Goal: Information Seeking & Learning: Learn about a topic

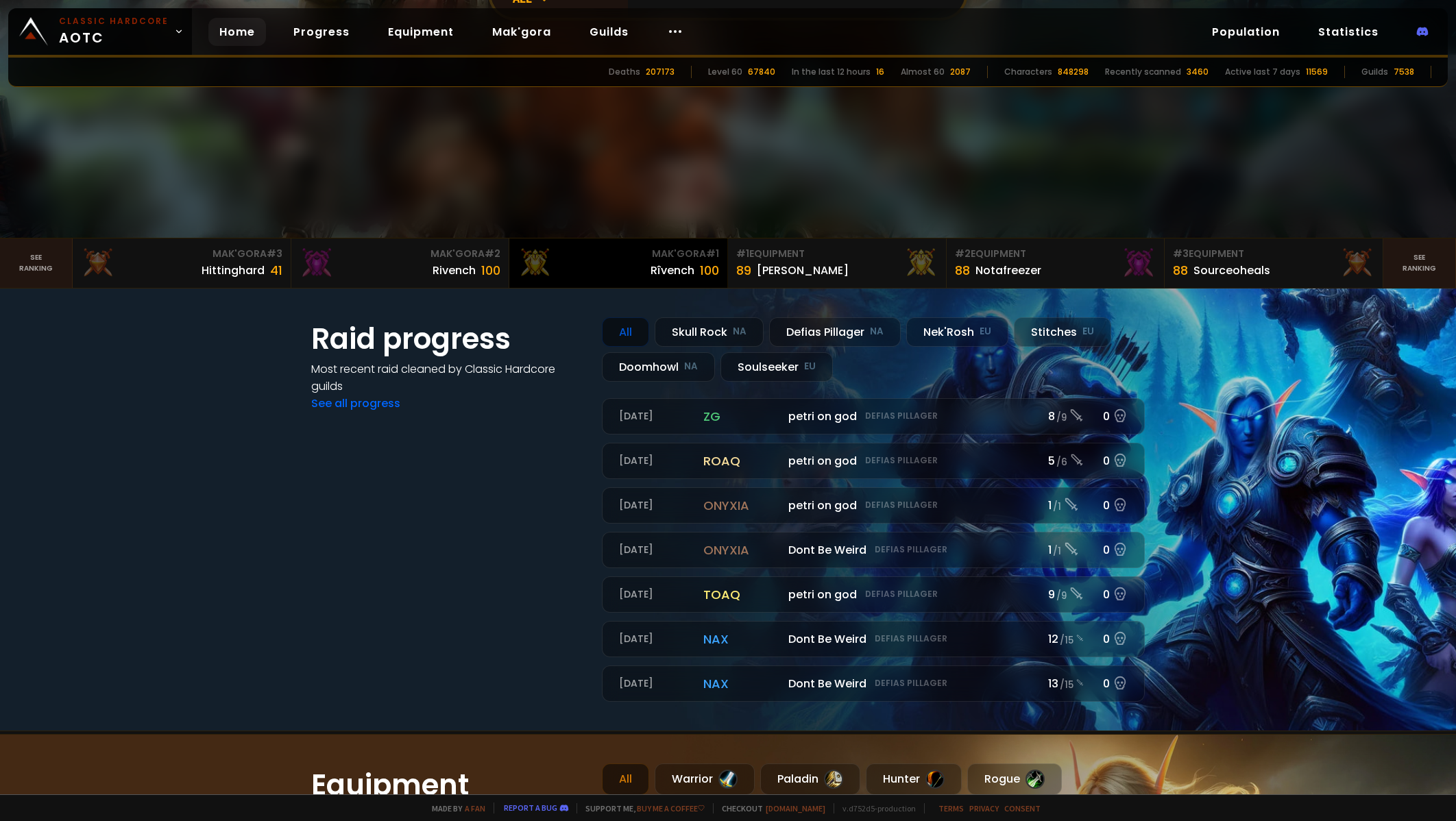
scroll to position [342, 0]
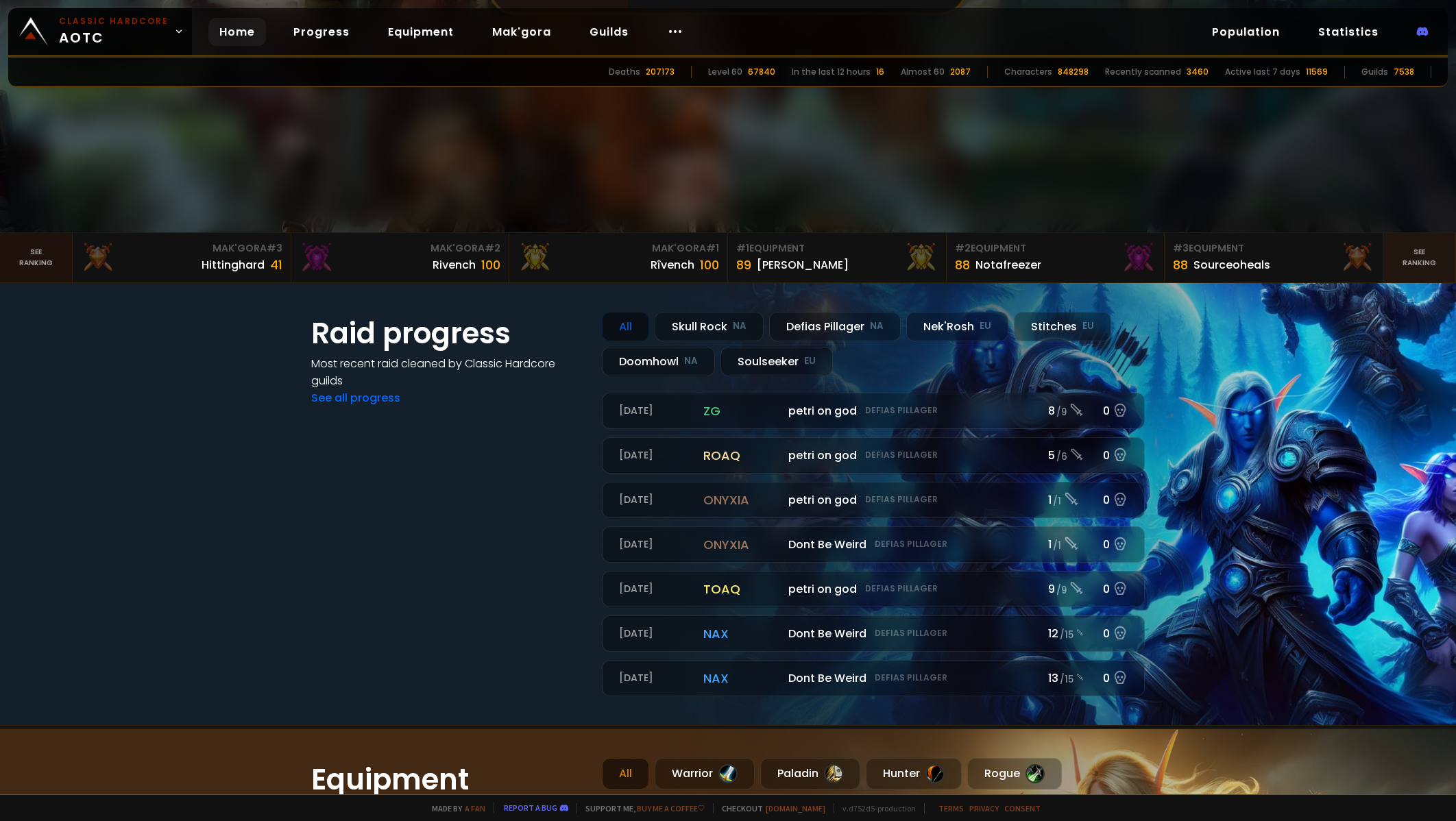
click at [33, 277] on link "See ranking" at bounding box center [36, 258] width 73 height 49
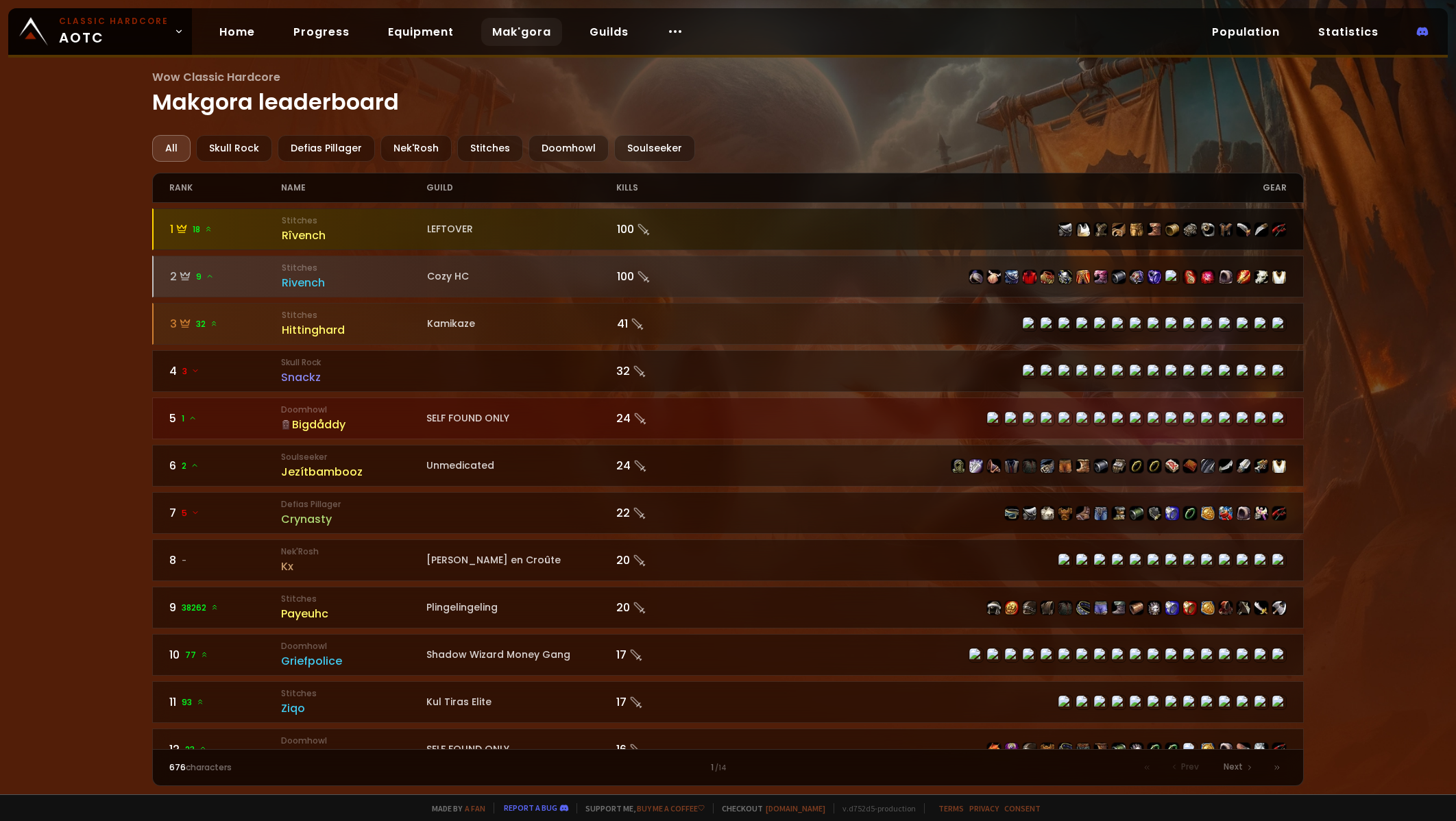
click at [297, 233] on div "Rîvench" at bounding box center [354, 236] width 145 height 17
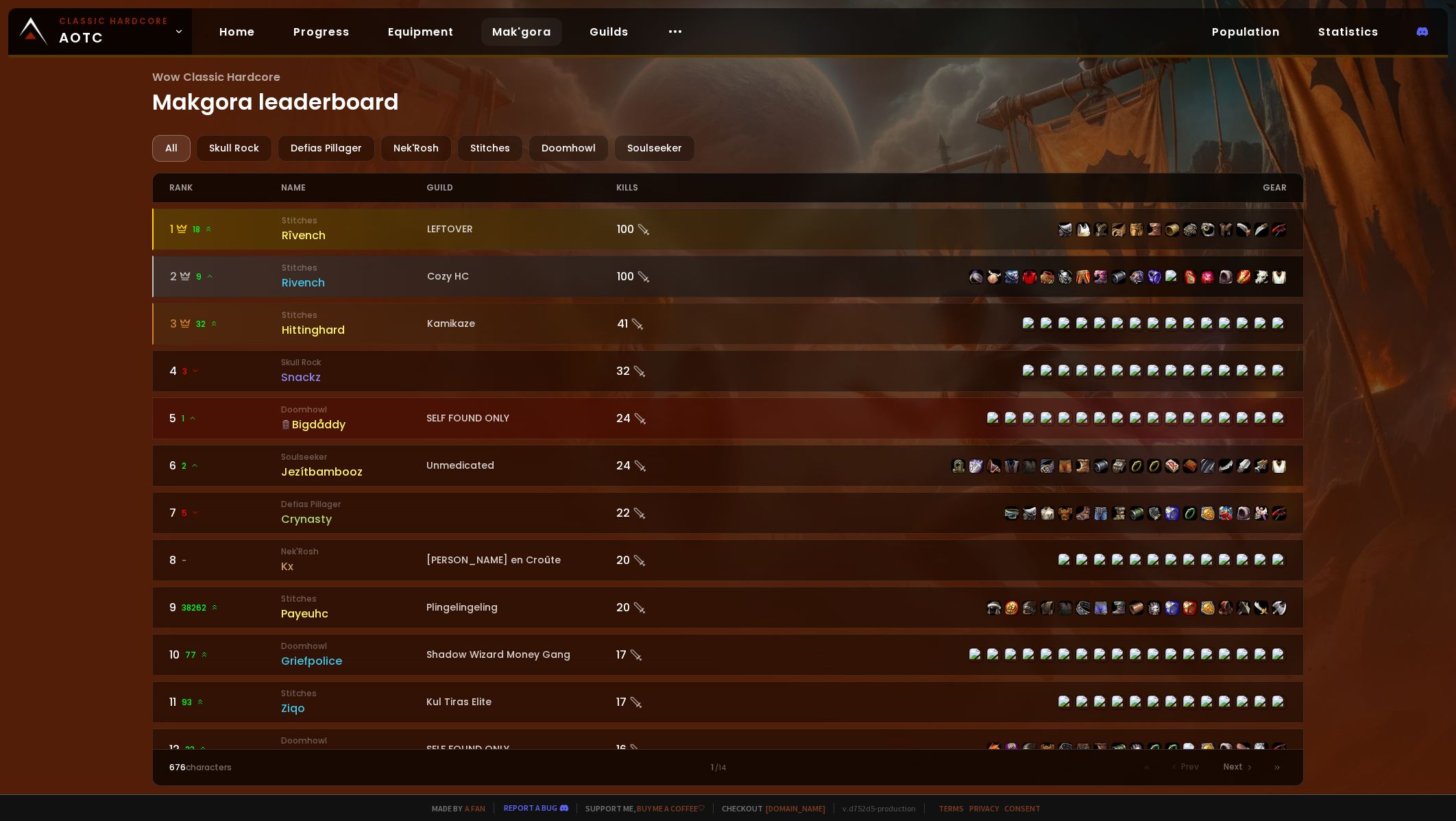
click at [311, 284] on div "Rivench" at bounding box center [354, 283] width 145 height 17
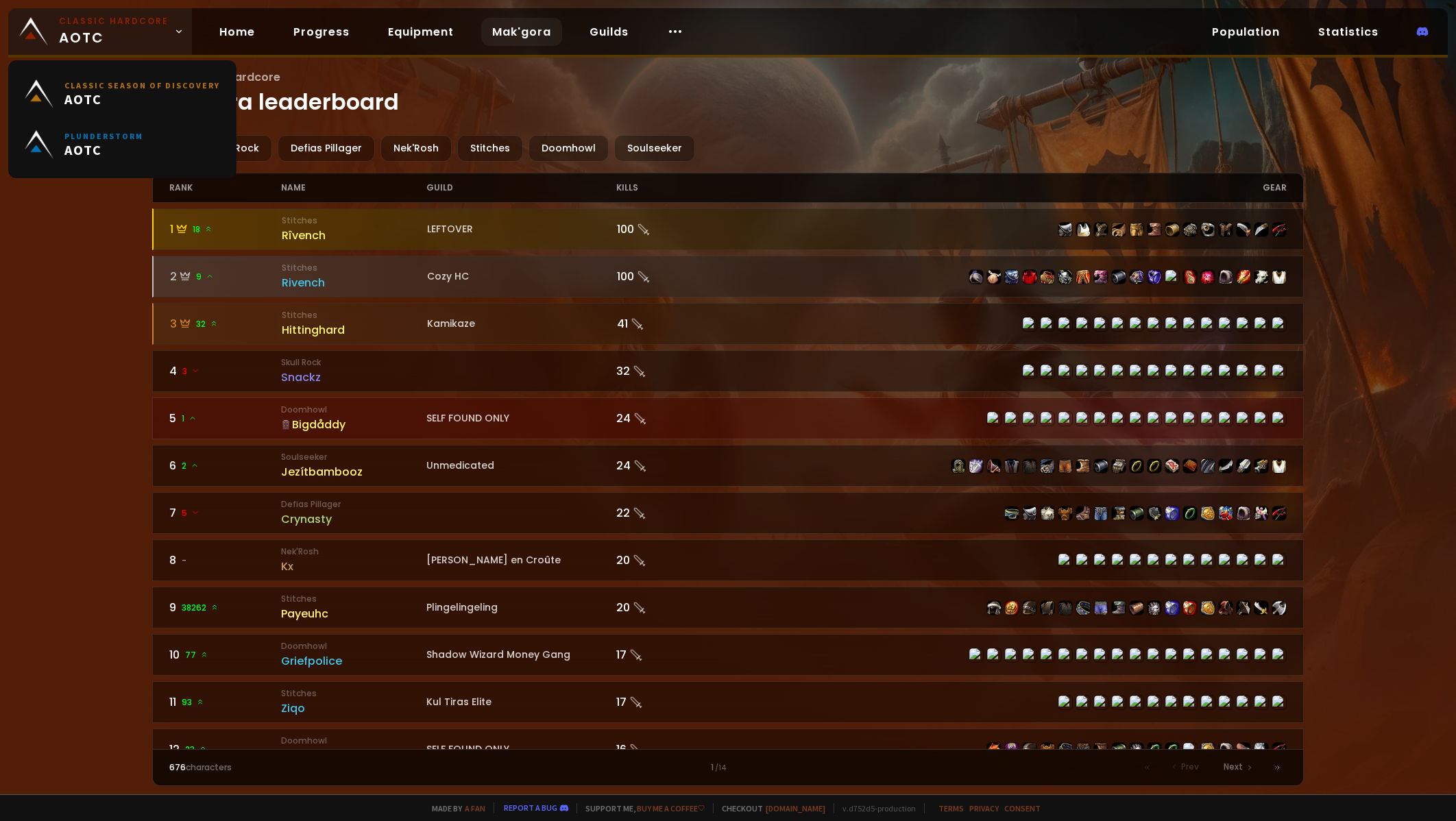
click at [148, 39] on span "Classic Hardcore AOTC" at bounding box center [114, 32] width 110 height 33
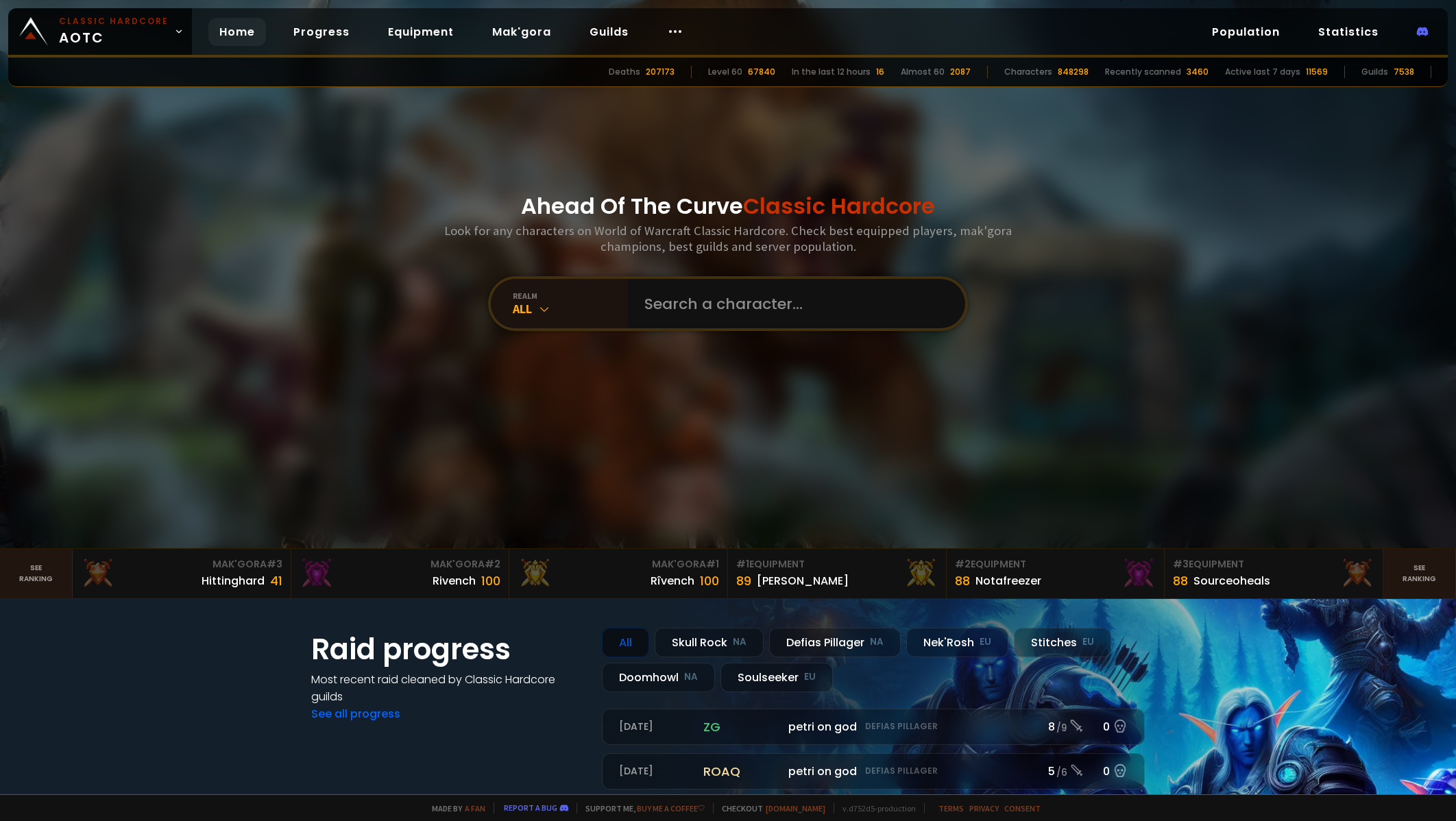
scroll to position [206, 0]
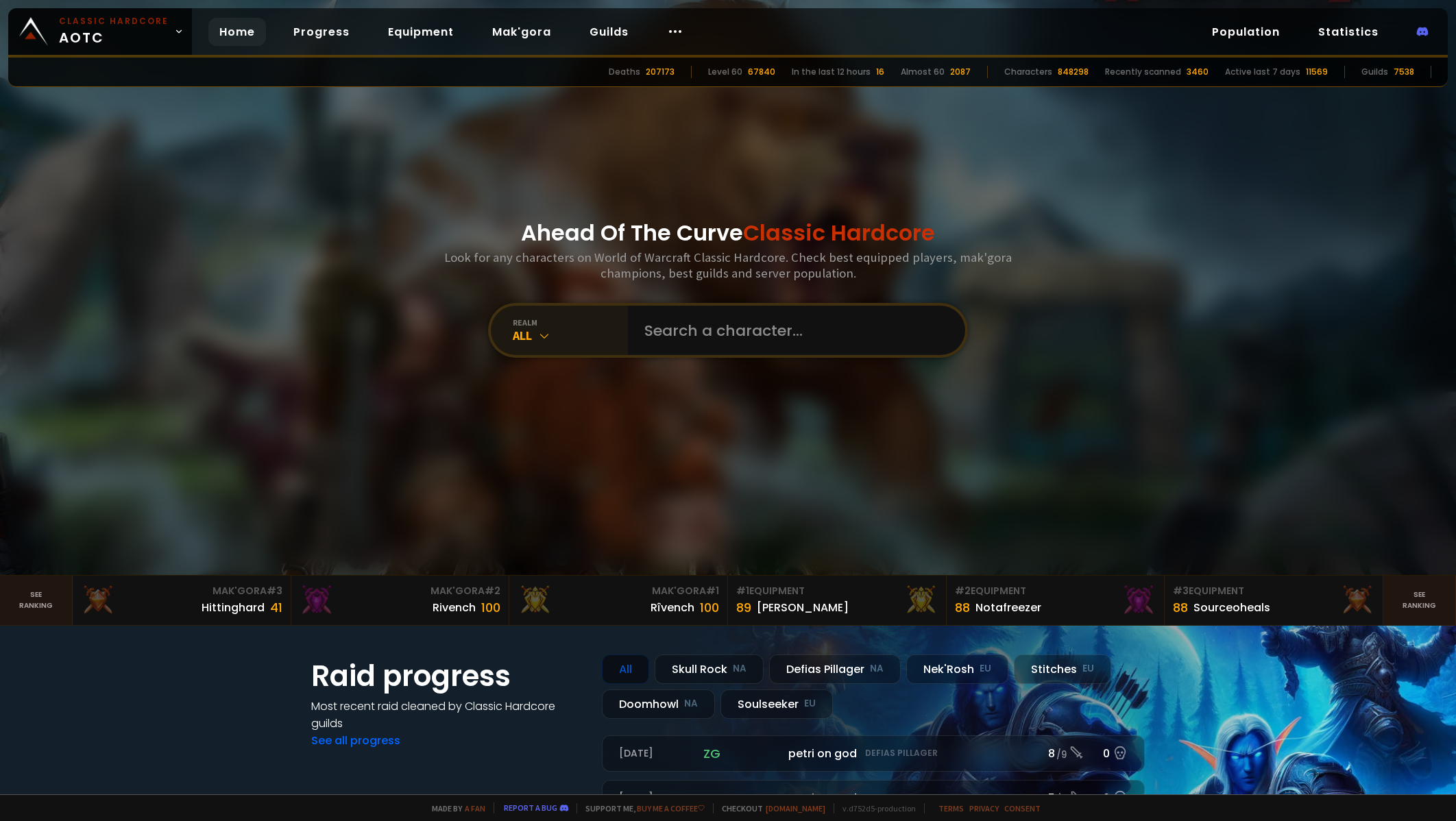
click at [596, 349] on div "realm All" at bounding box center [559, 331] width 137 height 49
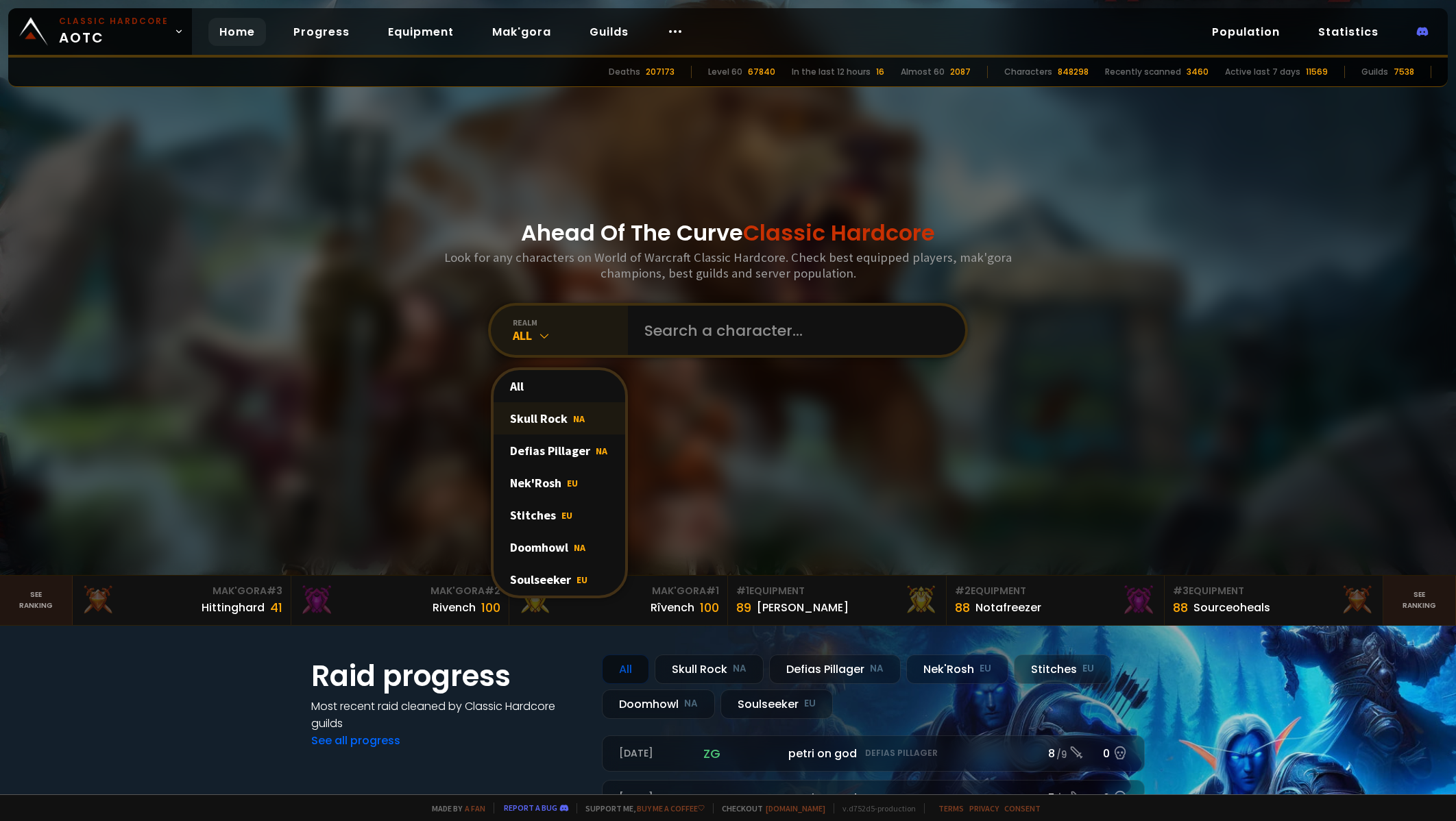
click at [556, 418] on div "Skull Rock NA" at bounding box center [560, 419] width 131 height 32
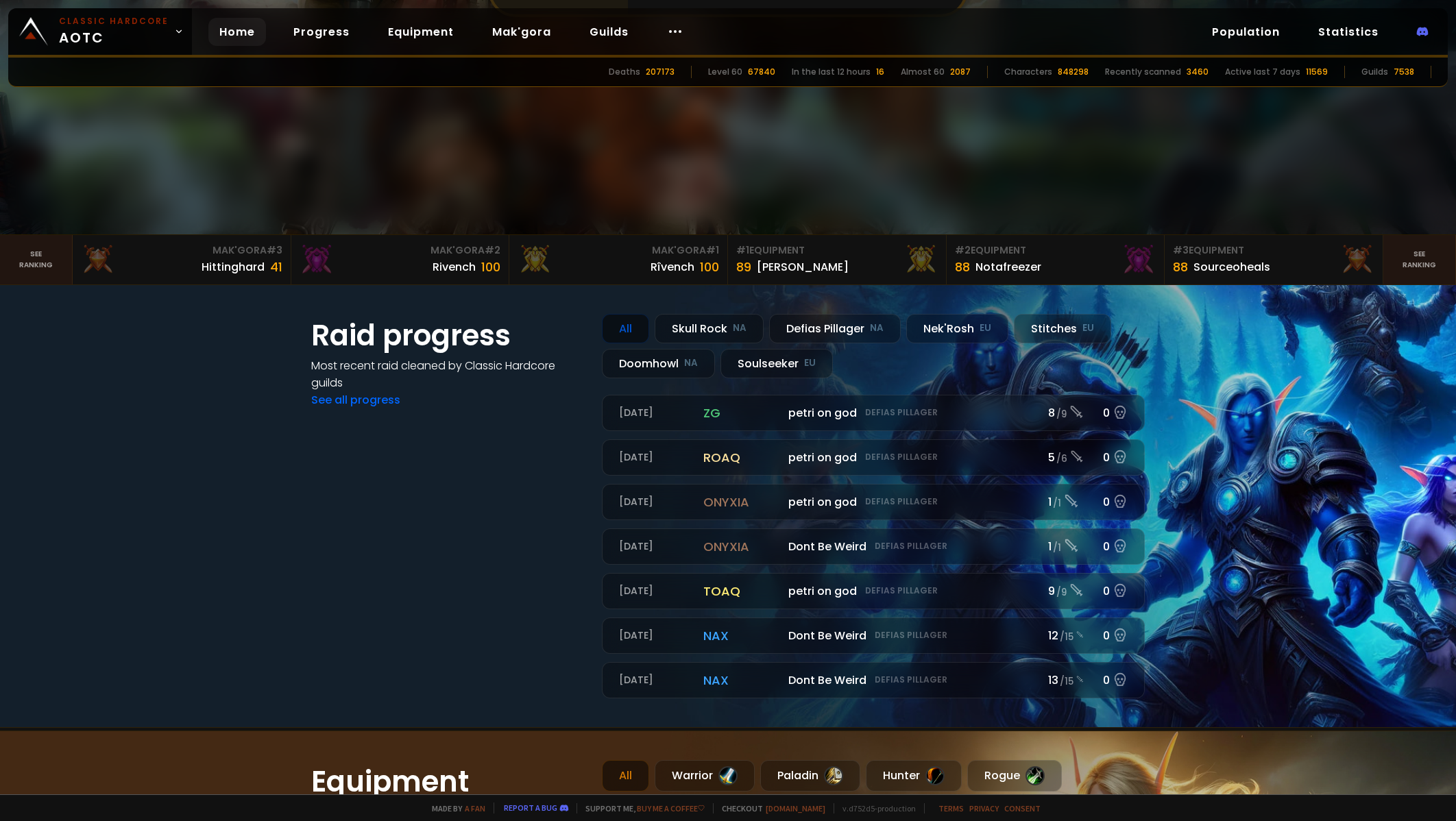
scroll to position [342, 0]
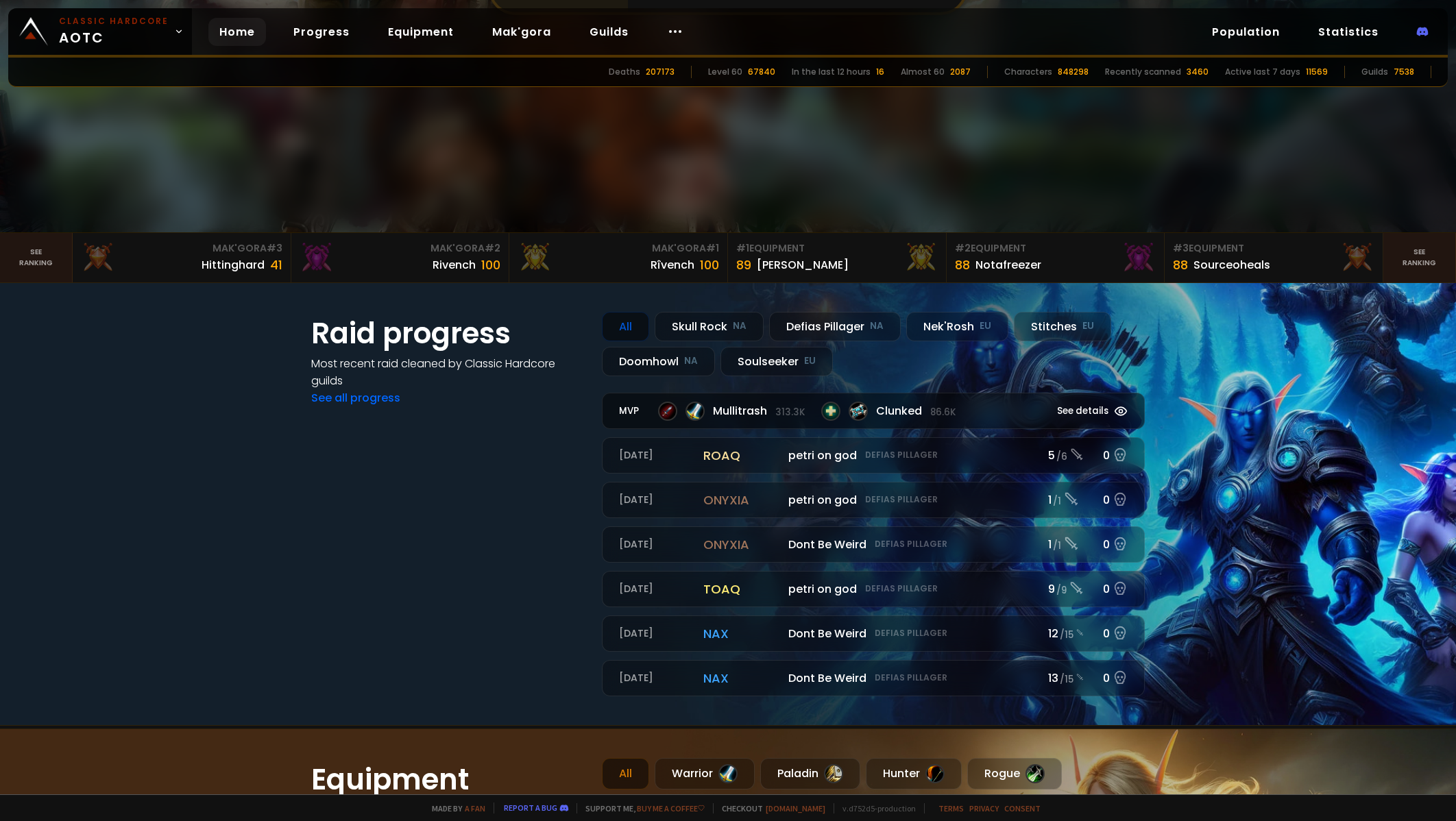
click at [821, 414] on div at bounding box center [830, 411] width 19 height 19
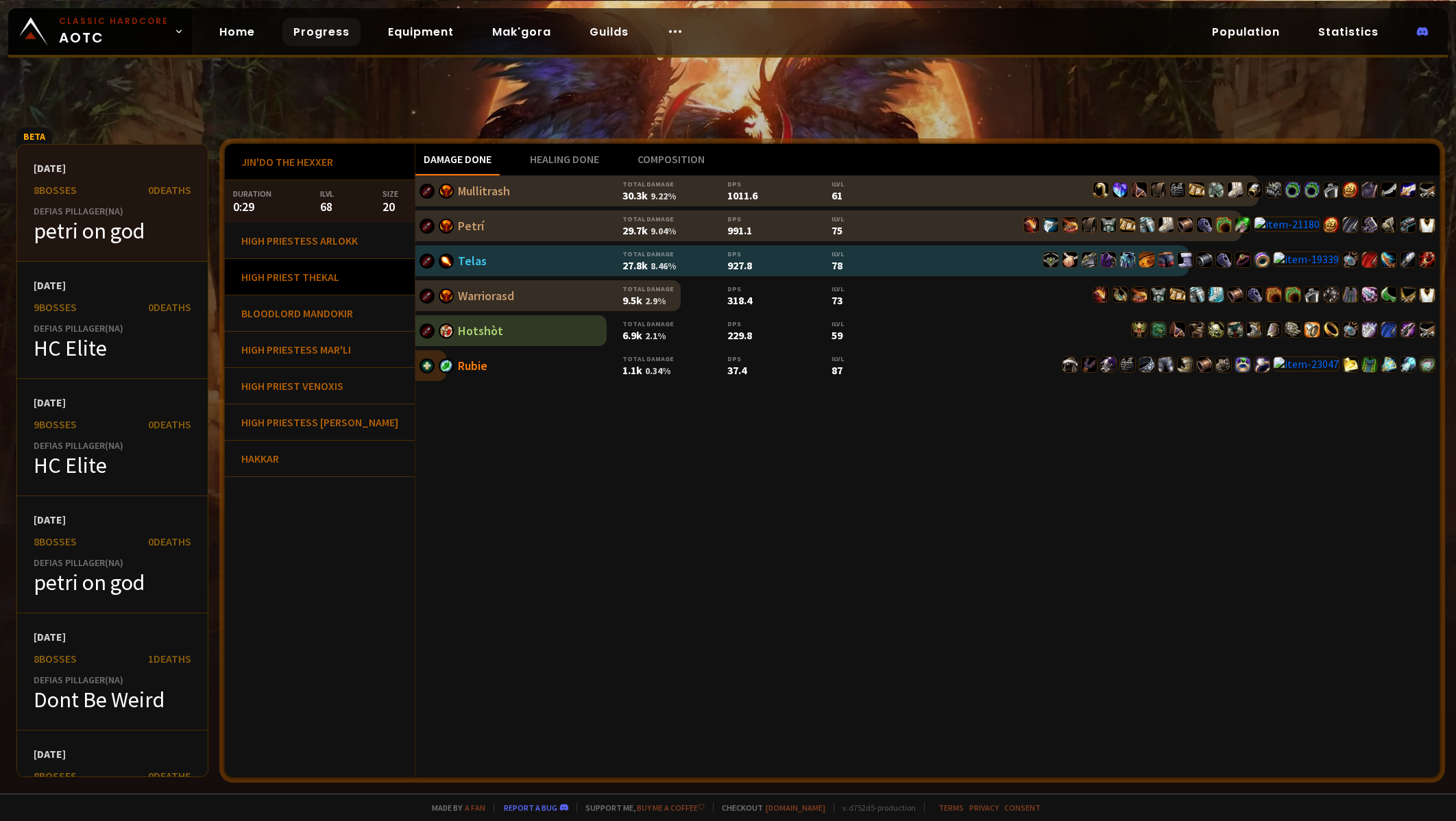
click at [341, 291] on div "High Priest Thekal" at bounding box center [320, 277] width 190 height 36
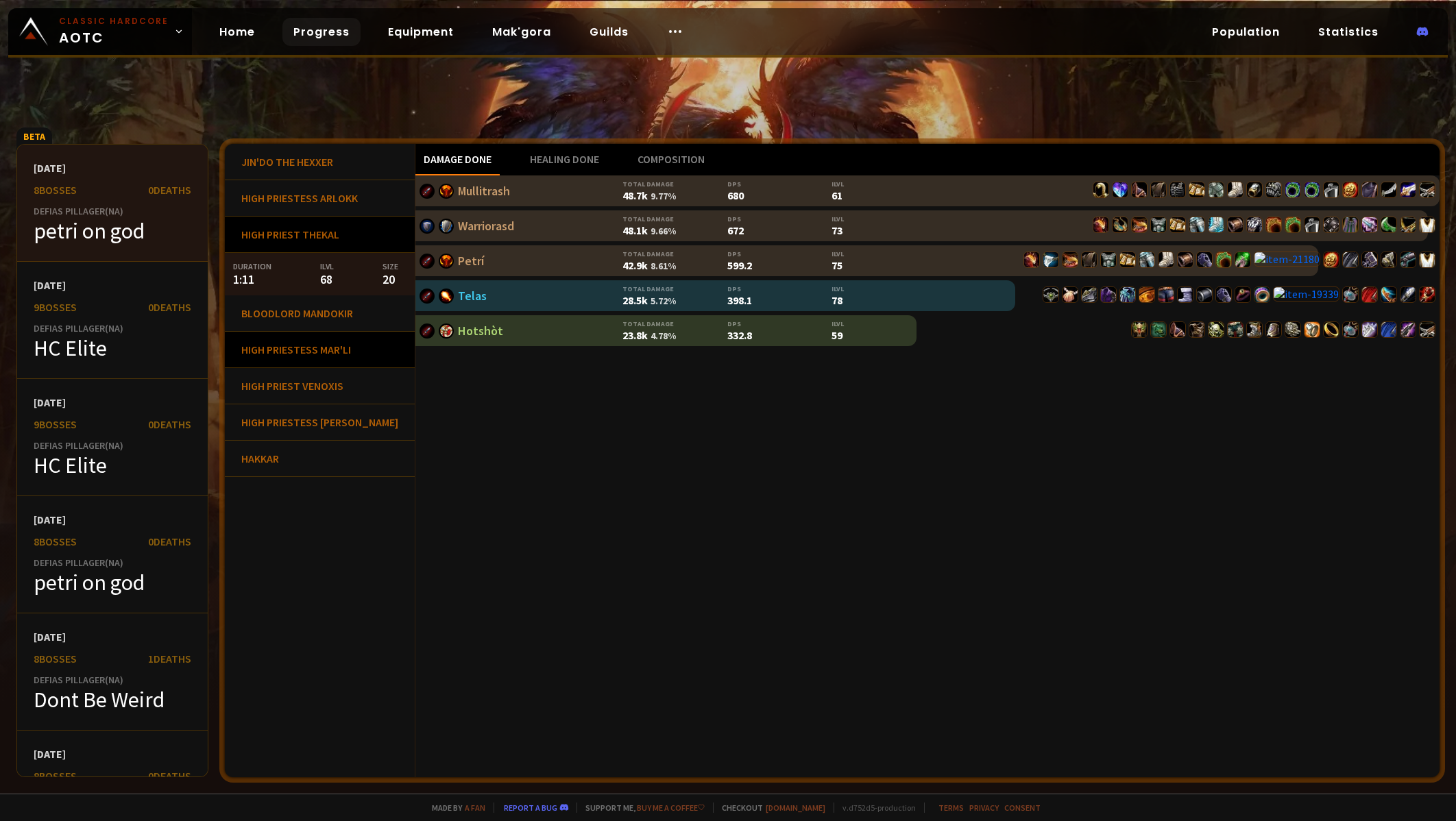
click at [327, 339] on div "High Priestess Mar'li" at bounding box center [320, 349] width 190 height 36
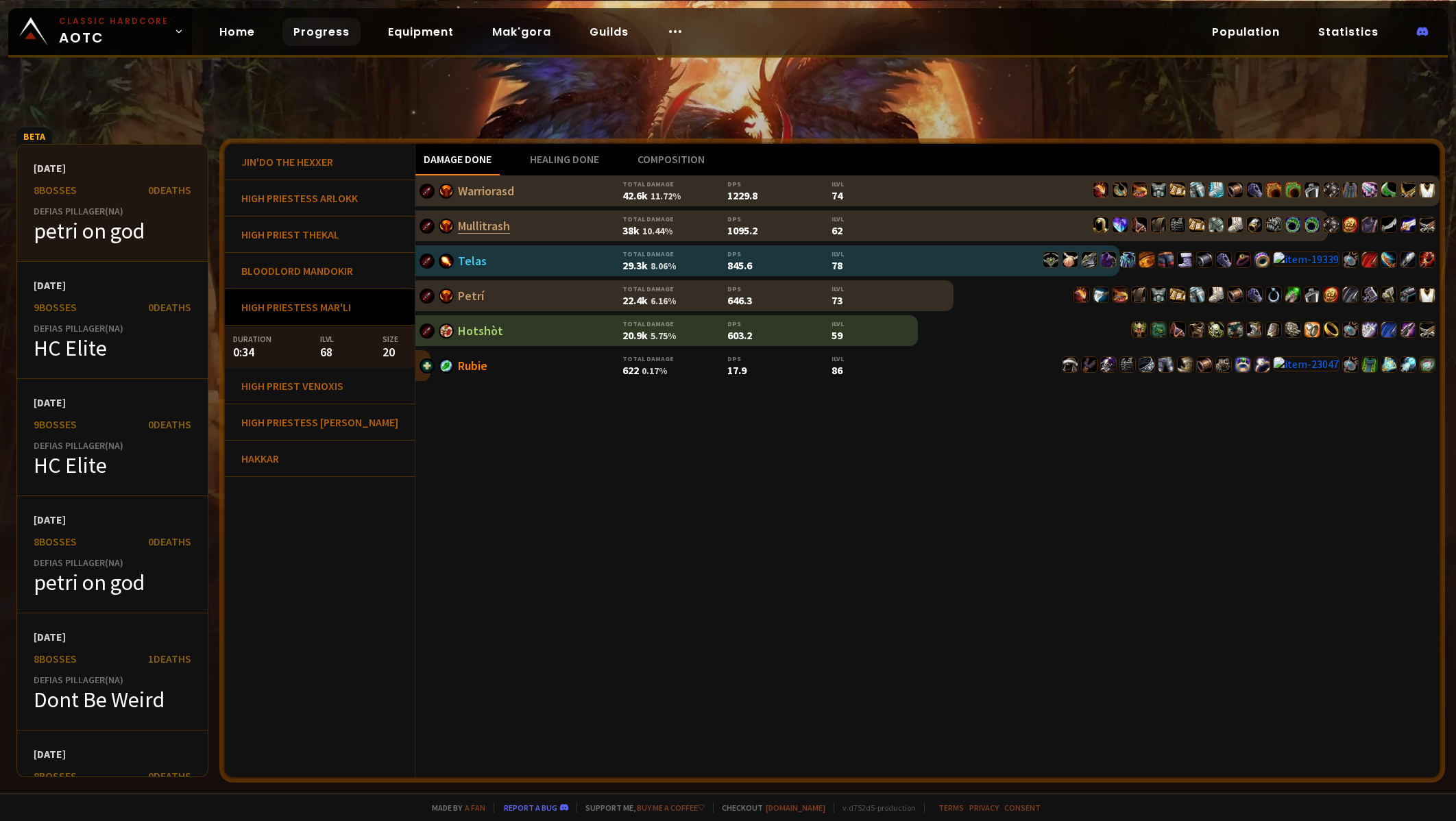
click at [458, 231] on link "Mullitrash" at bounding box center [483, 226] width 52 height 15
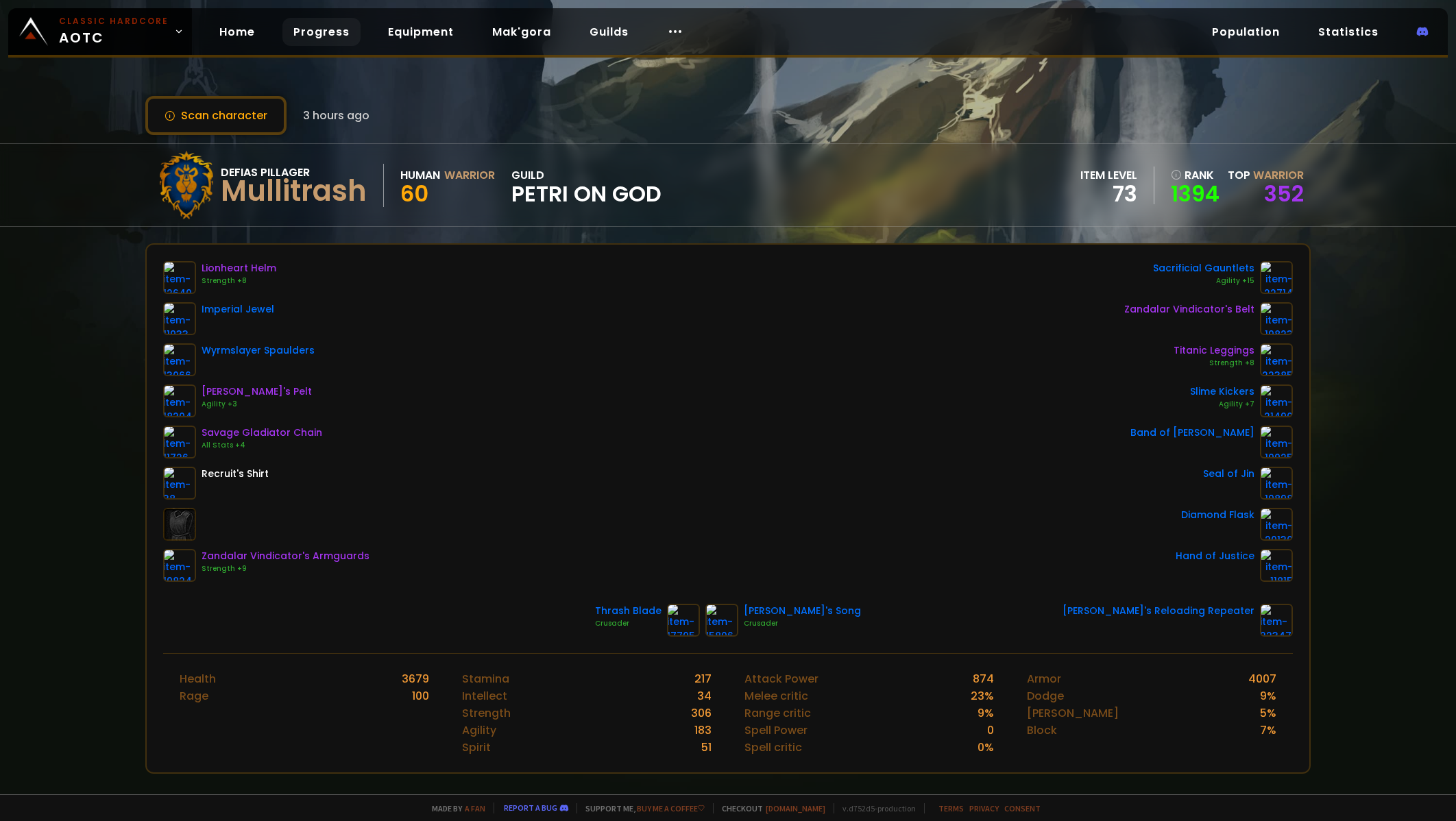
click at [342, 28] on link "Progress" at bounding box center [321, 32] width 78 height 28
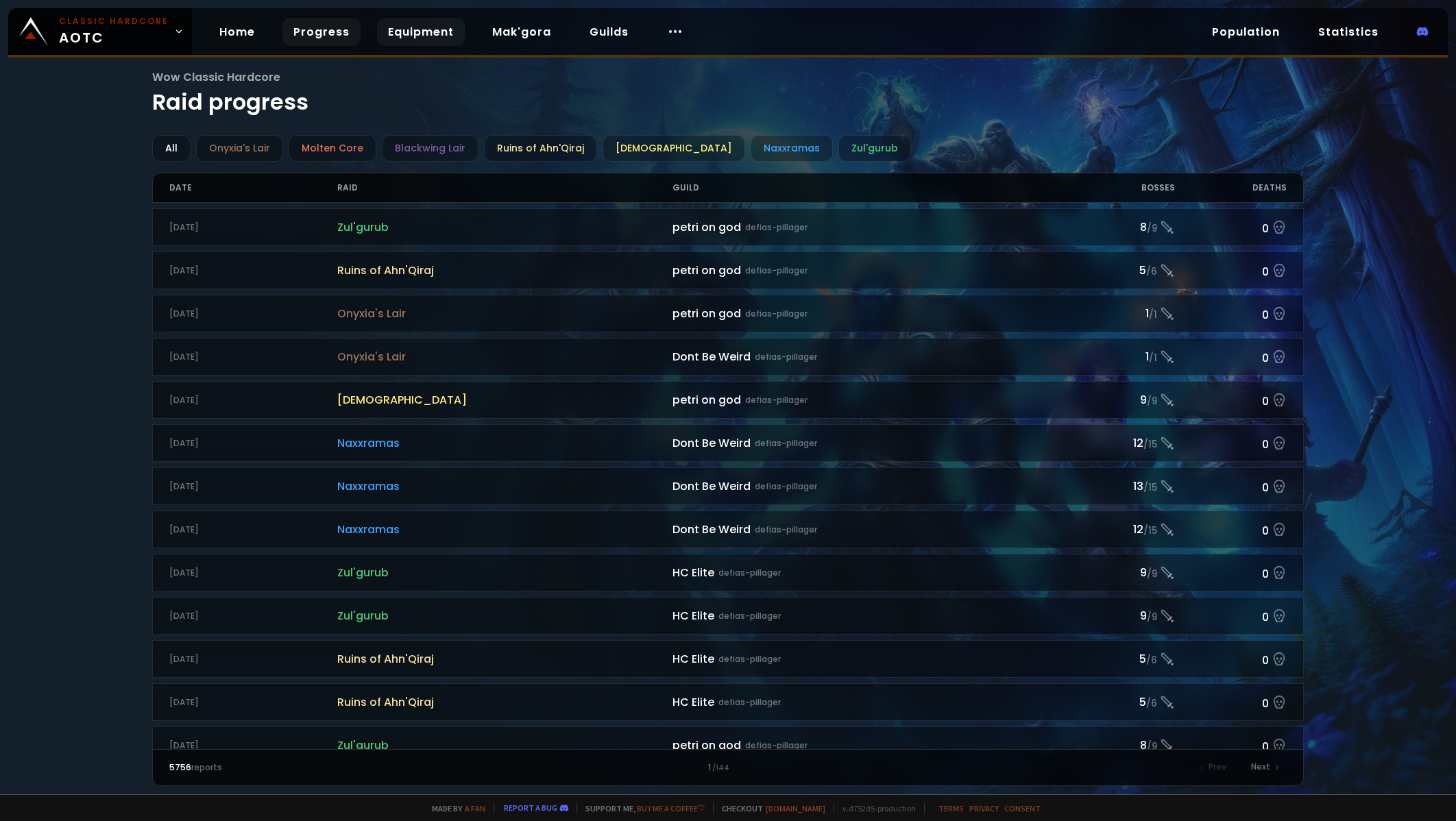
click at [379, 45] on link "Equipment" at bounding box center [421, 32] width 88 height 28
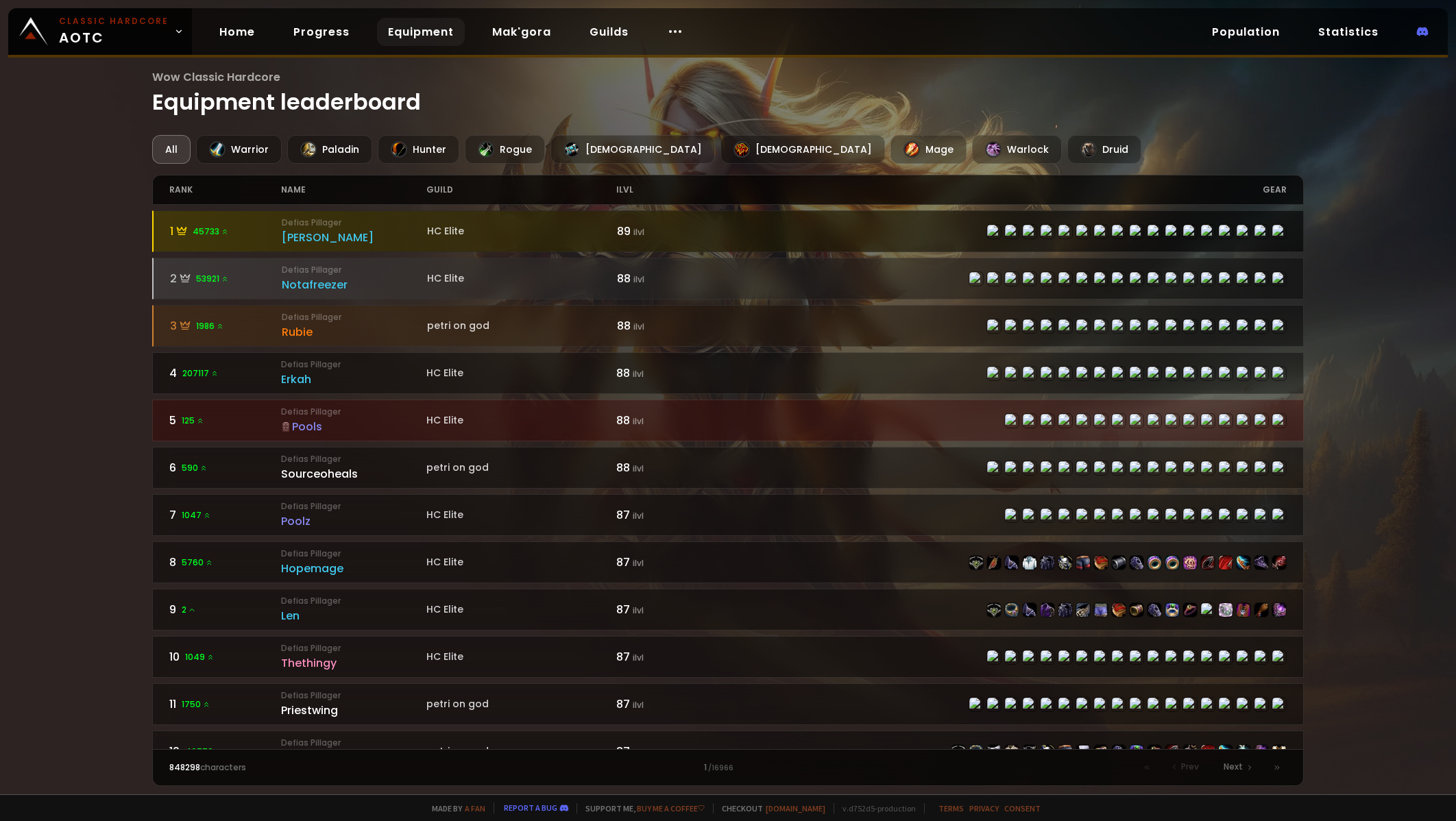
click at [297, 244] on div "[PERSON_NAME]" at bounding box center [354, 237] width 145 height 17
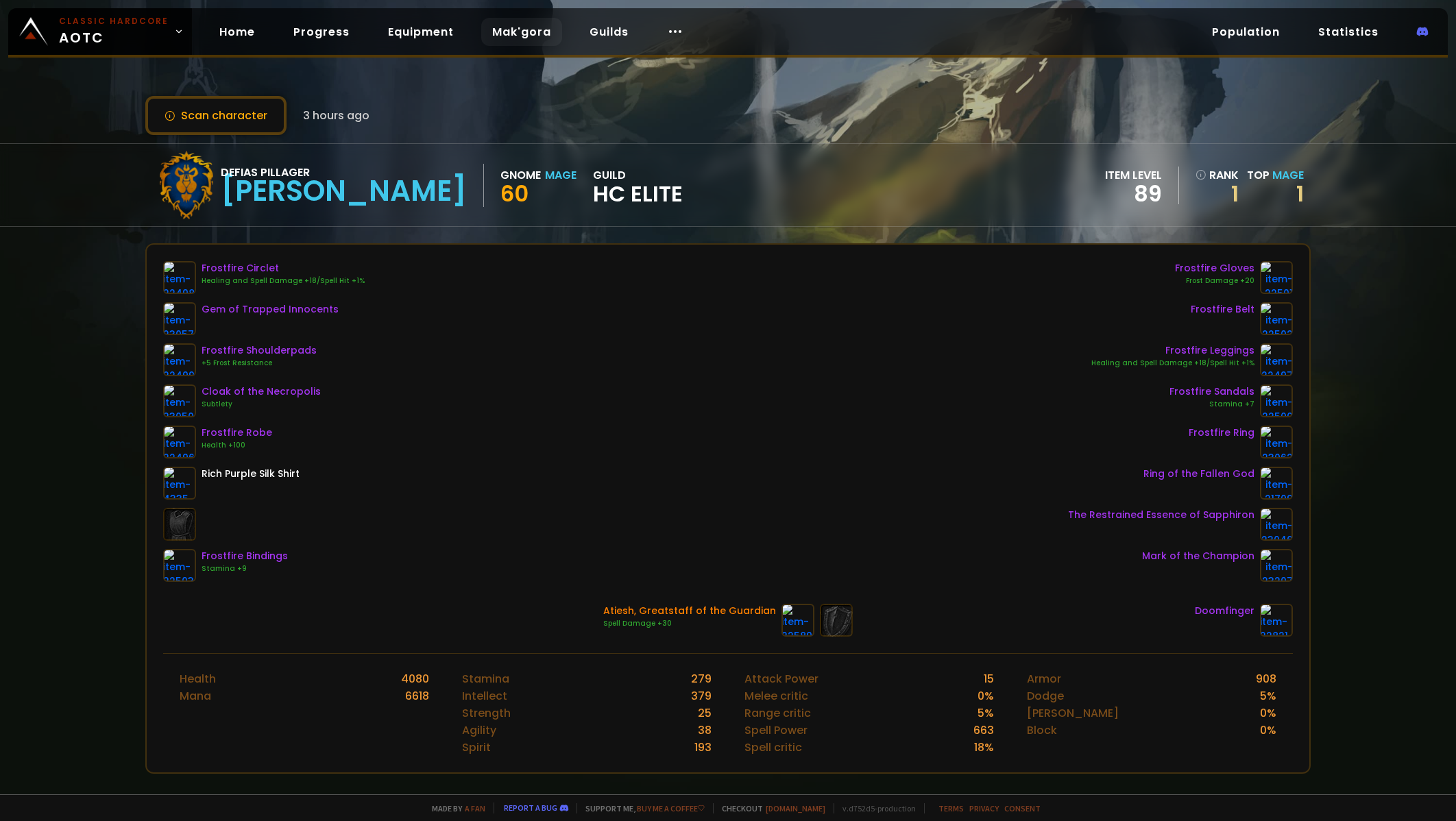
click at [518, 40] on link "Mak'gora" at bounding box center [522, 32] width 81 height 28
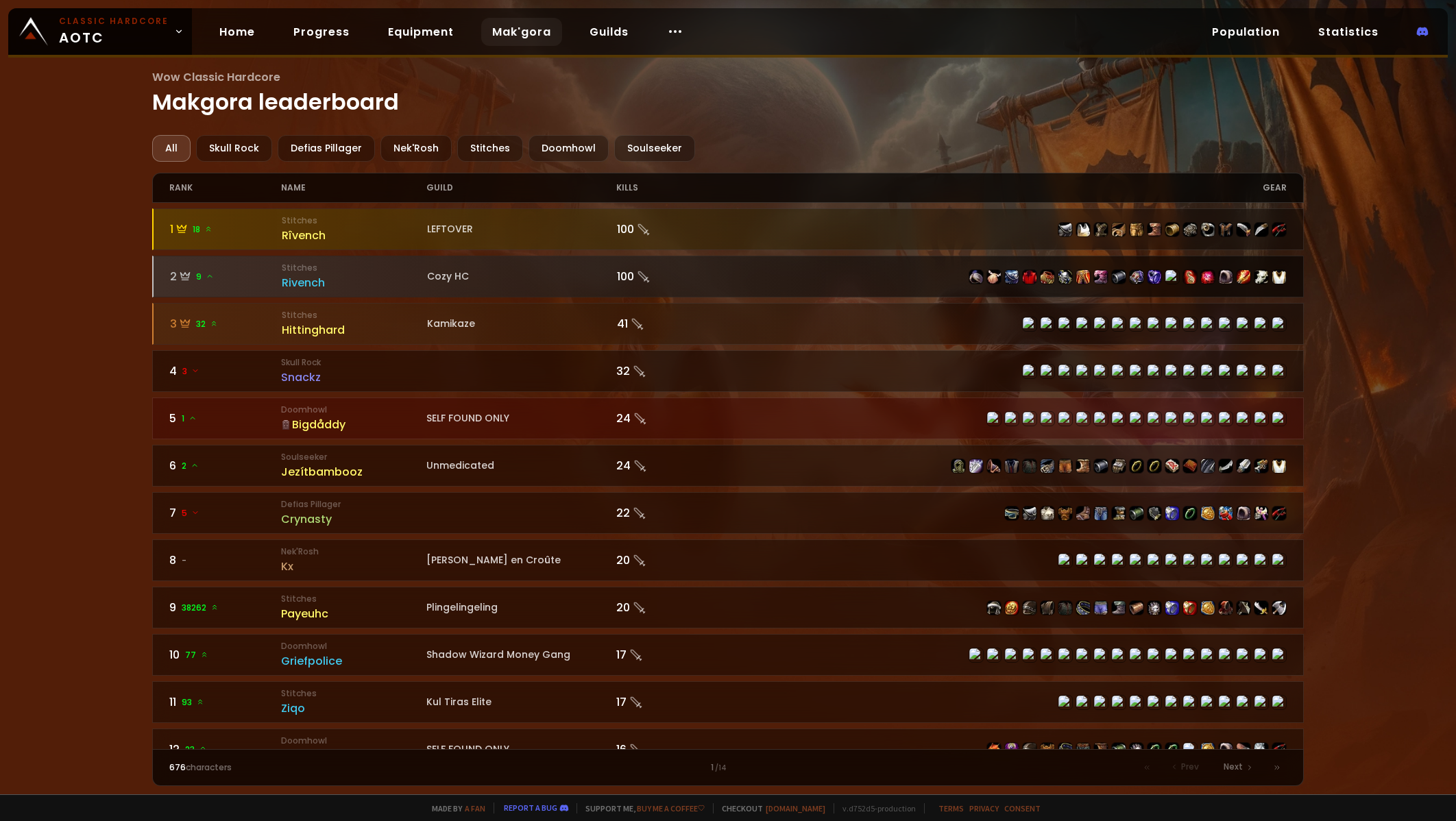
click at [316, 289] on div "Rivench" at bounding box center [354, 283] width 145 height 17
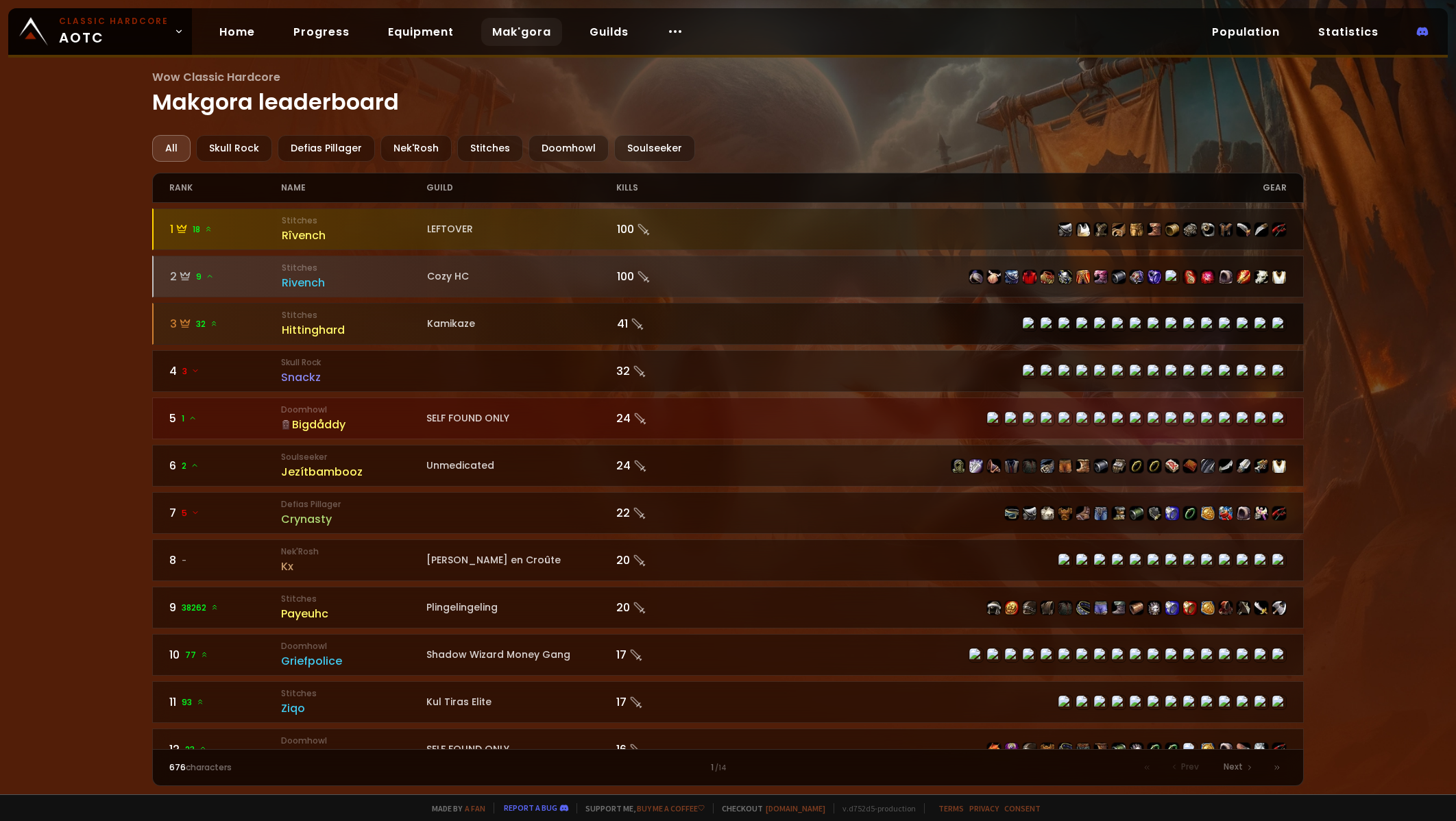
click at [314, 323] on div "Hittinghard" at bounding box center [354, 330] width 145 height 17
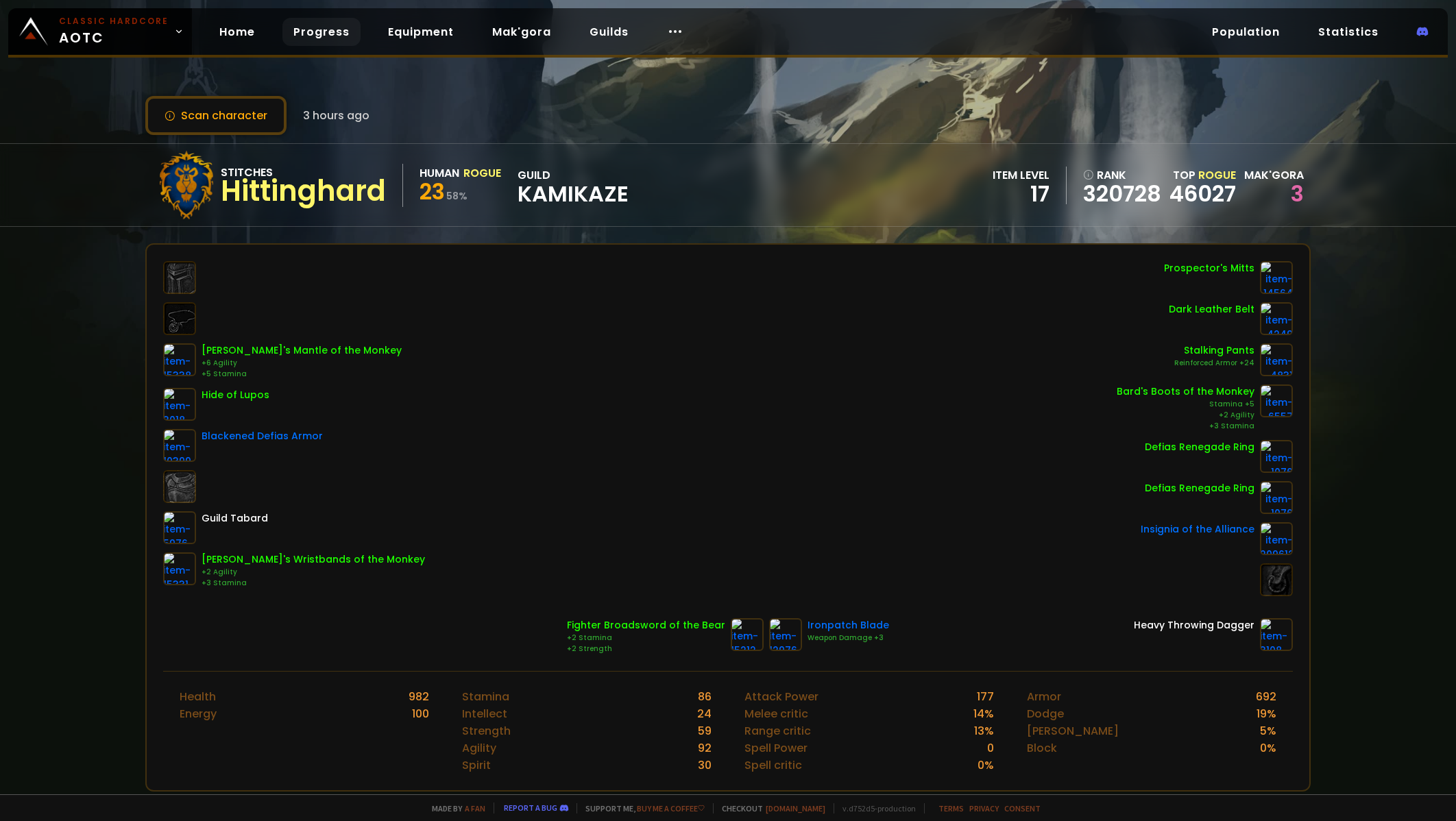
click at [345, 33] on link "Progress" at bounding box center [321, 32] width 78 height 28
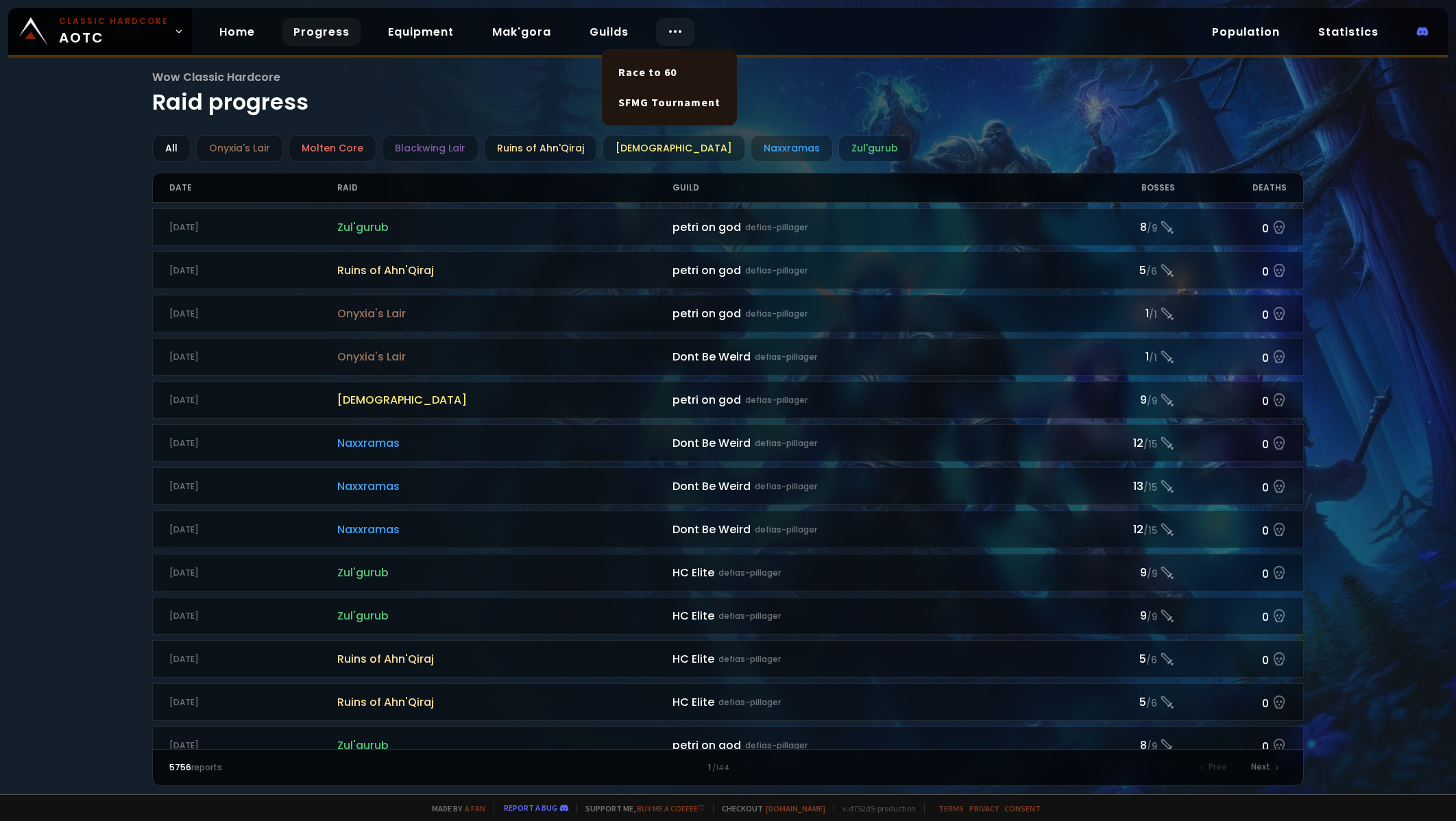
click at [679, 29] on div at bounding box center [675, 32] width 39 height 28
